Goal: Information Seeking & Learning: Check status

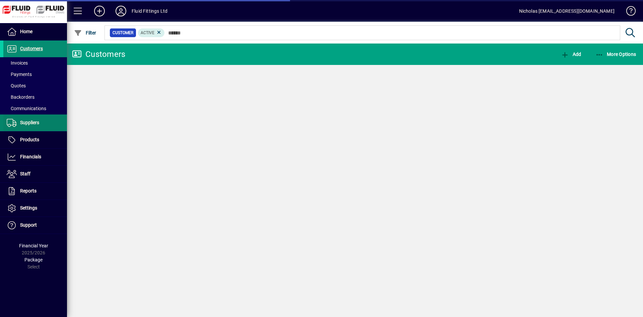
click at [42, 64] on span at bounding box center [35, 63] width 64 height 16
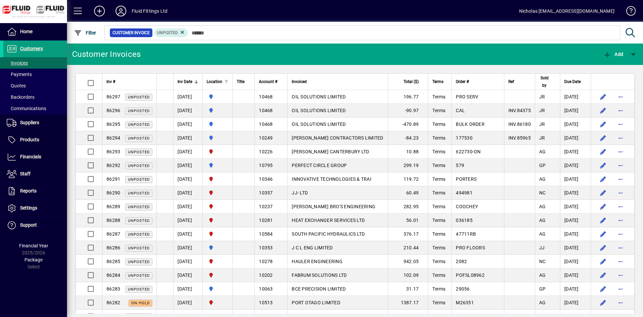
click at [229, 84] on div "Location" at bounding box center [218, 81] width 22 height 7
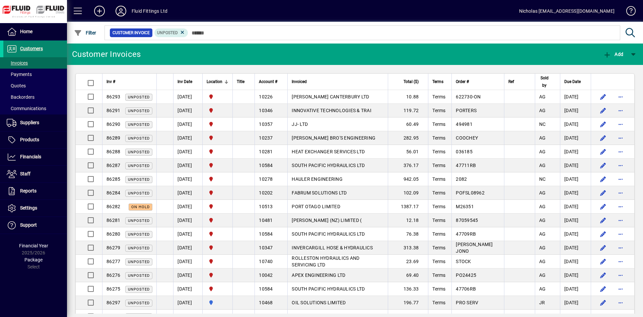
click at [61, 47] on span at bounding box center [35, 49] width 64 height 16
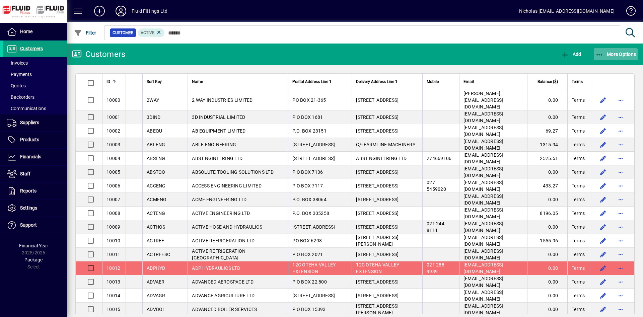
click at [623, 60] on span "button" at bounding box center [616, 54] width 44 height 16
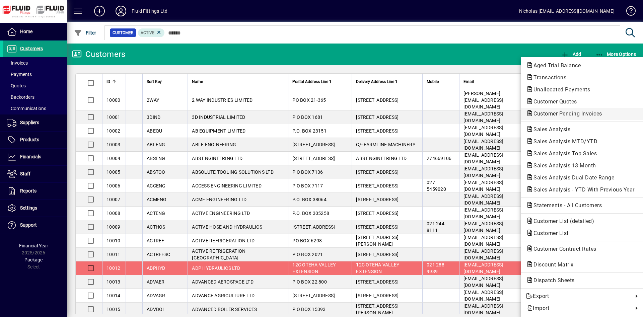
click at [602, 109] on button "Customer Pending Invoices" at bounding box center [582, 114] width 123 height 12
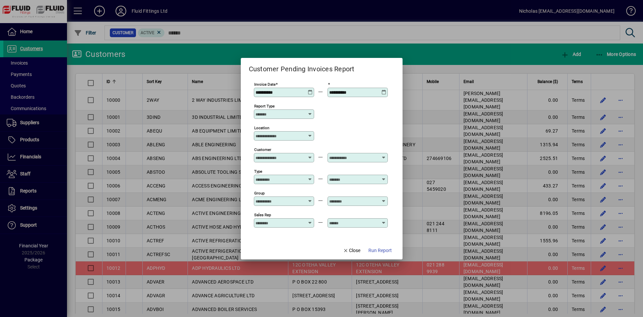
click at [291, 138] on input "Location" at bounding box center [282, 135] width 52 height 5
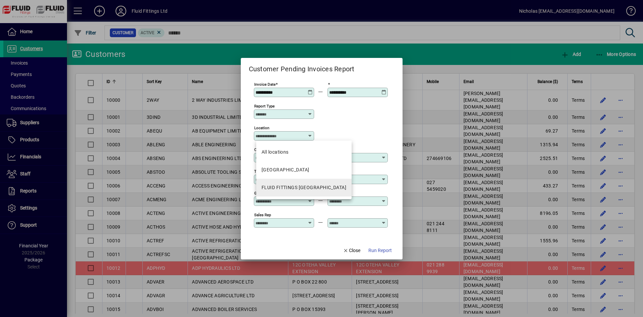
click at [322, 191] on div "FLUID FITTINGS [GEOGRAPHIC_DATA]" at bounding box center [304, 187] width 85 height 7
type input "**********"
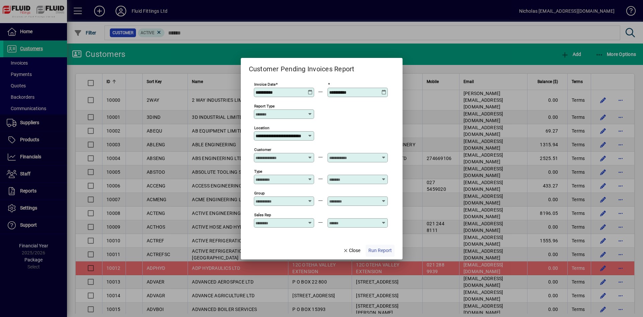
click at [384, 252] on span "Run Report" at bounding box center [380, 250] width 23 height 7
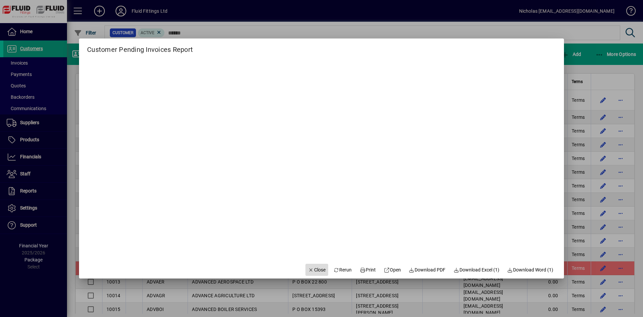
click at [312, 267] on span "Close" at bounding box center [316, 270] width 17 height 7
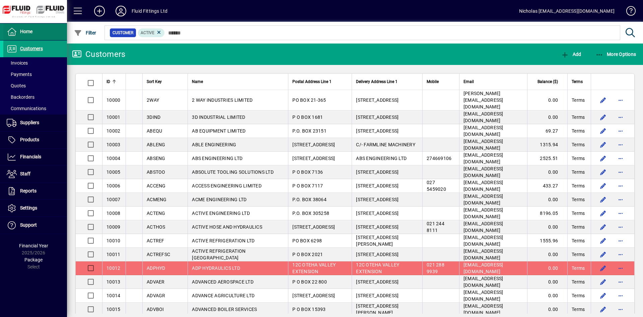
click at [45, 34] on span at bounding box center [35, 32] width 64 height 16
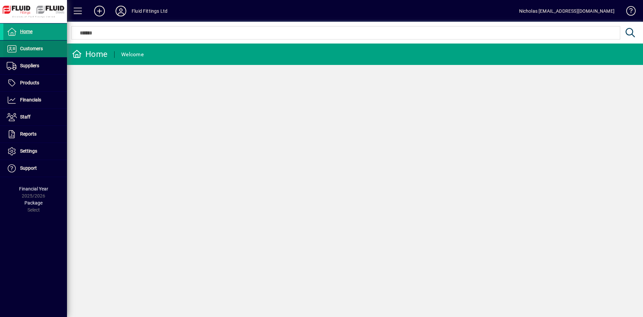
click at [53, 56] on span at bounding box center [35, 49] width 64 height 16
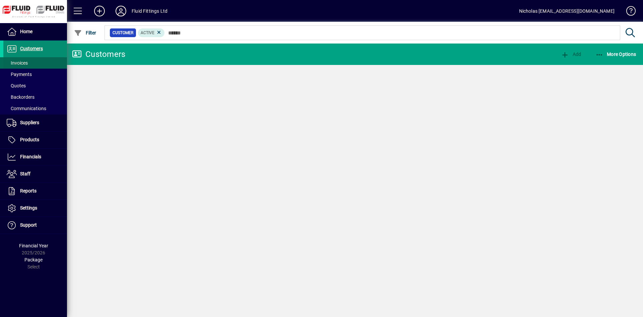
click at [48, 61] on span at bounding box center [35, 63] width 64 height 16
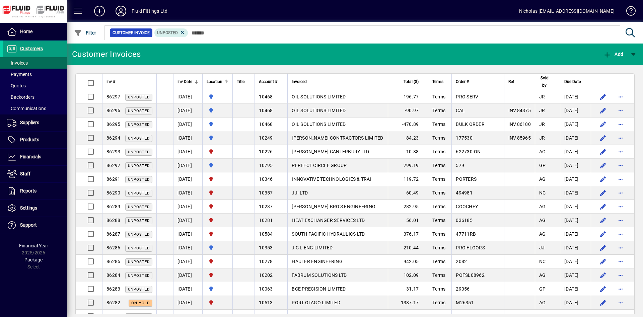
click at [229, 81] on div "Location" at bounding box center [218, 81] width 22 height 7
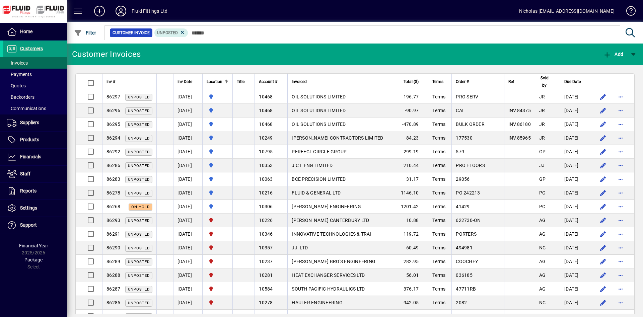
click at [229, 82] on div at bounding box center [227, 82] width 4 height 4
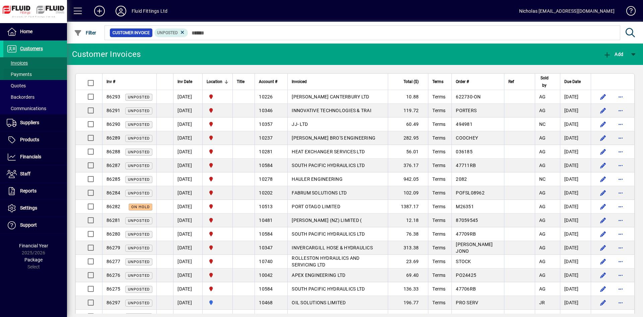
click at [35, 74] on span at bounding box center [35, 74] width 64 height 16
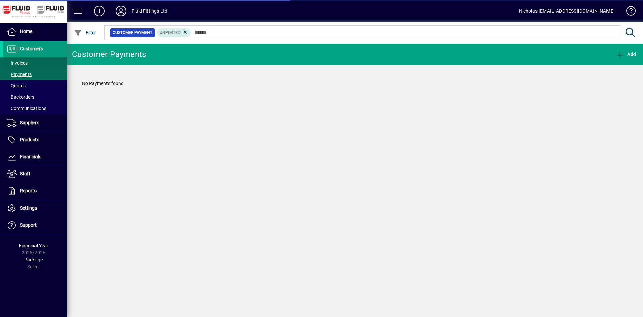
drag, startPoint x: 49, startPoint y: 61, endPoint x: 53, endPoint y: 61, distance: 3.7
click at [49, 61] on span at bounding box center [35, 63] width 64 height 16
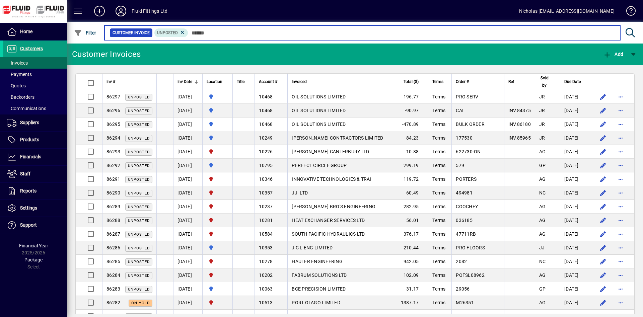
click at [226, 33] on input "text" at bounding box center [401, 32] width 427 height 9
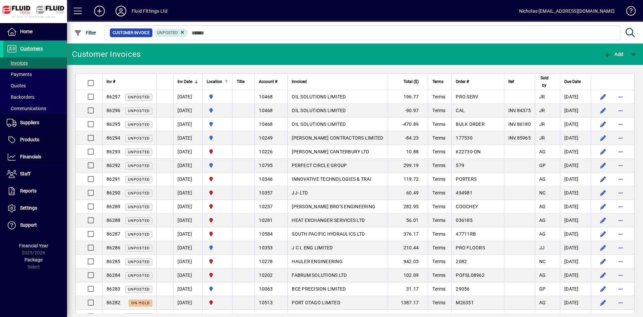
click at [229, 79] on div "Location" at bounding box center [218, 81] width 22 height 7
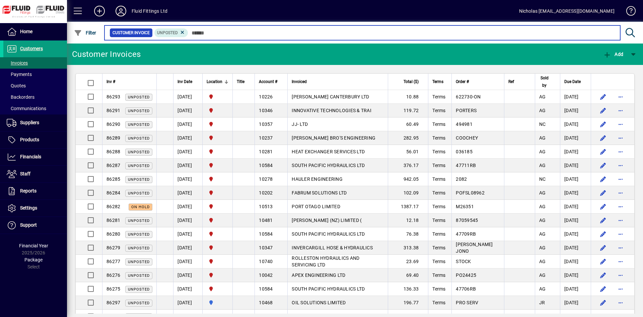
click at [253, 34] on input "text" at bounding box center [401, 32] width 427 height 9
click at [294, 33] on input "text" at bounding box center [401, 32] width 427 height 9
drag, startPoint x: 359, startPoint y: 35, endPoint x: 371, endPoint y: 35, distance: 12.7
click at [366, 35] on input "text" at bounding box center [401, 32] width 427 height 9
drag, startPoint x: 428, startPoint y: 33, endPoint x: 502, endPoint y: 32, distance: 74.7
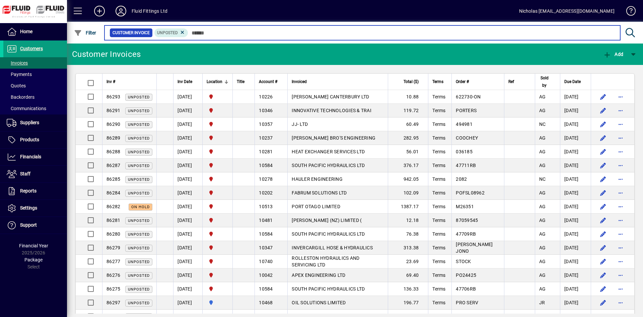
click at [436, 33] on input "text" at bounding box center [401, 32] width 427 height 9
click at [509, 32] on input "text" at bounding box center [401, 32] width 427 height 9
click at [430, 35] on input "text" at bounding box center [401, 32] width 427 height 9
drag, startPoint x: 345, startPoint y: 37, endPoint x: 310, endPoint y: 37, distance: 34.5
click at [330, 37] on input "text" at bounding box center [401, 32] width 427 height 9
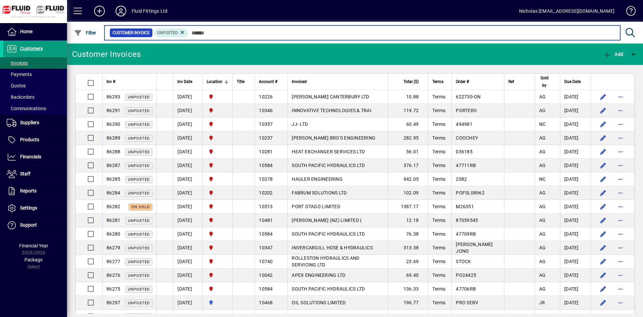
click at [260, 36] on input "text" at bounding box center [401, 32] width 427 height 9
click at [314, 35] on input "text" at bounding box center [401, 32] width 427 height 9
